Goal: Information Seeking & Learning: Learn about a topic

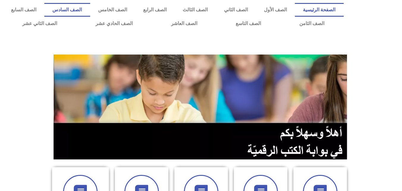
click at [90, 12] on link "الصف السادس" at bounding box center [67, 10] width 46 height 14
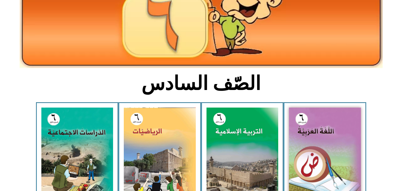
scroll to position [88, 0]
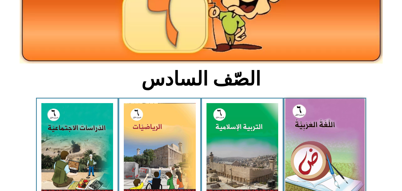
click at [337, 119] on img at bounding box center [325, 148] width 79 height 99
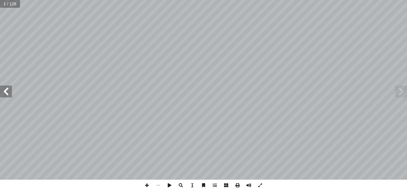
click at [7, 93] on span at bounding box center [6, 91] width 12 height 12
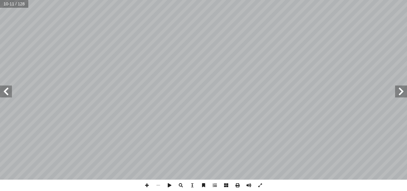
click at [7, 93] on span at bounding box center [6, 91] width 12 height 12
click at [147, 184] on span at bounding box center [146, 185] width 11 height 11
click at [149, 183] on span at bounding box center [146, 185] width 11 height 11
click at [158, 187] on span at bounding box center [157, 185] width 11 height 11
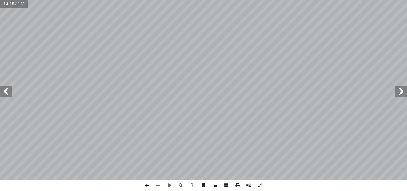
click at [144, 186] on span at bounding box center [146, 185] width 11 height 11
click at [155, 182] on span at bounding box center [157, 185] width 11 height 11
click at [145, 187] on span at bounding box center [146, 185] width 11 height 11
